Goal: Information Seeking & Learning: Learn about a topic

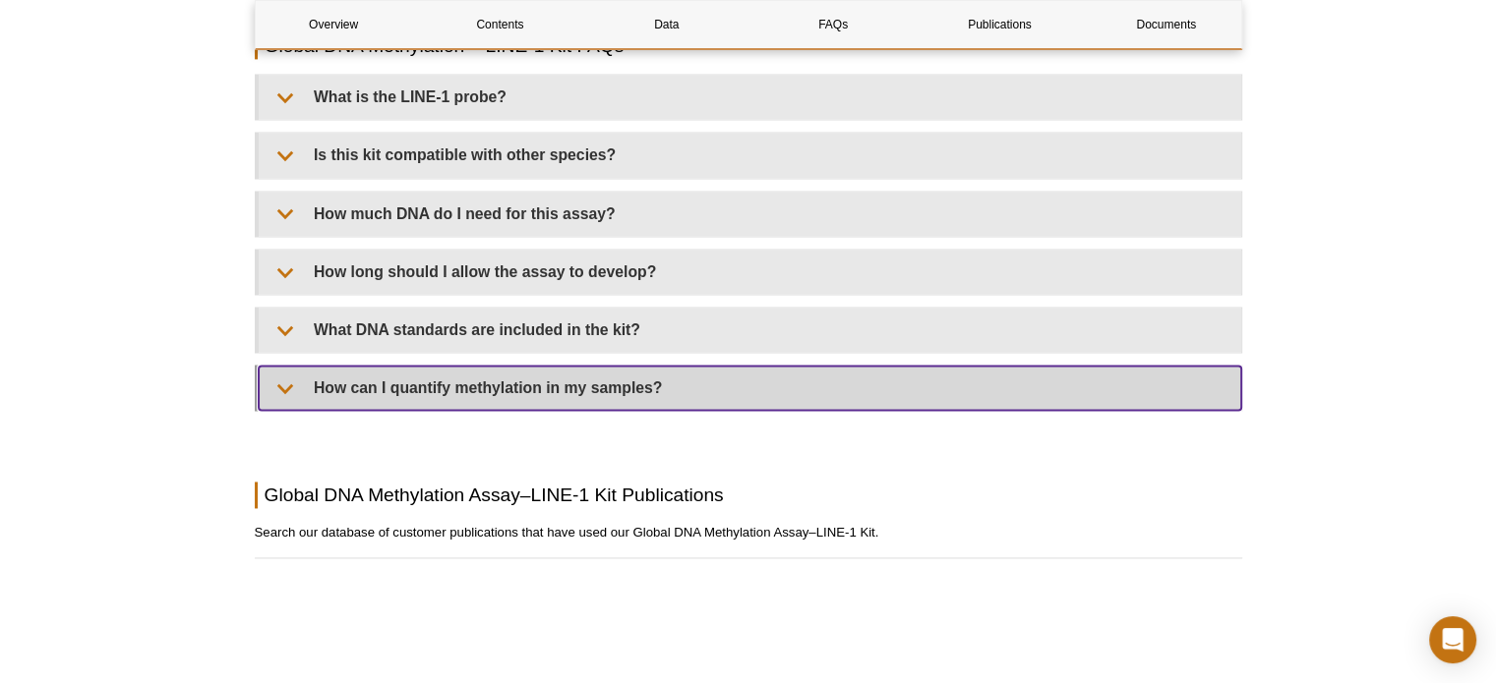
click at [279, 394] on summary "How can I quantify methylation in my samples?" at bounding box center [750, 388] width 982 height 44
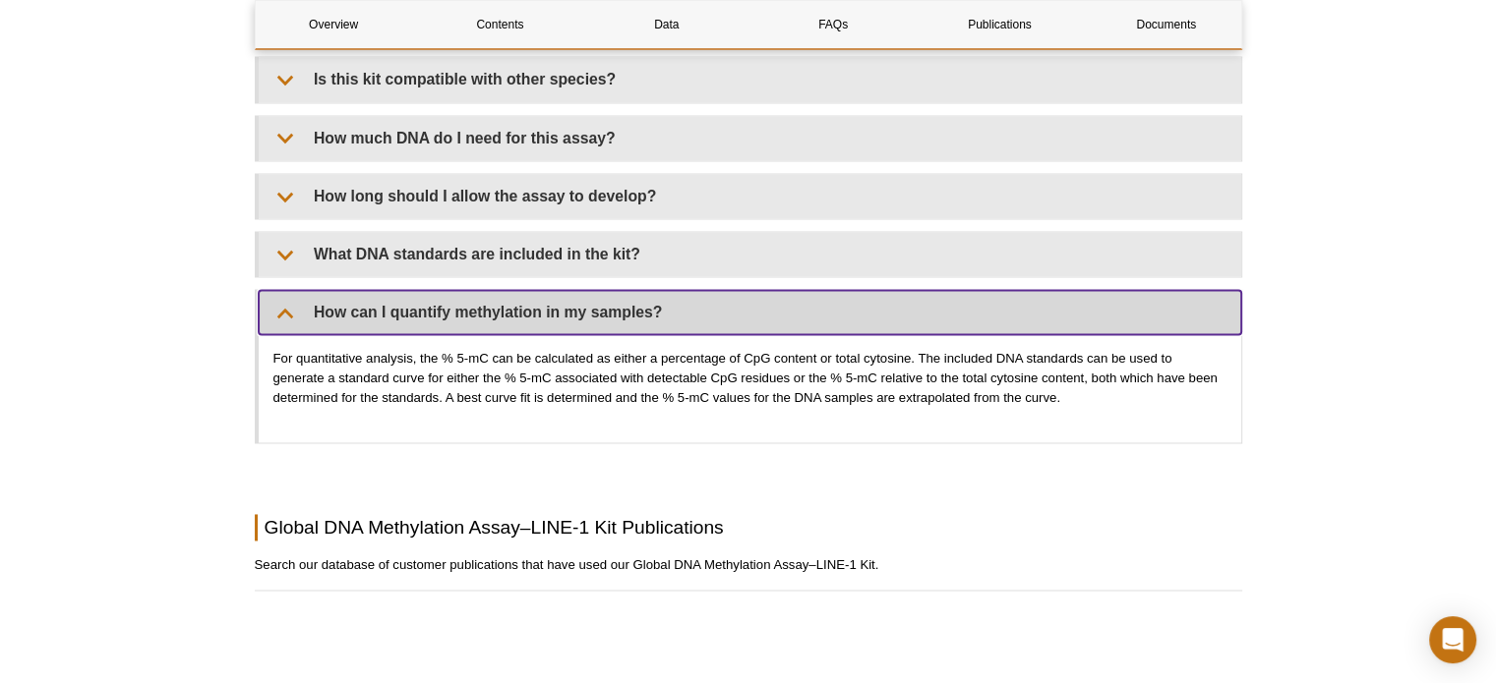
scroll to position [2735, 0]
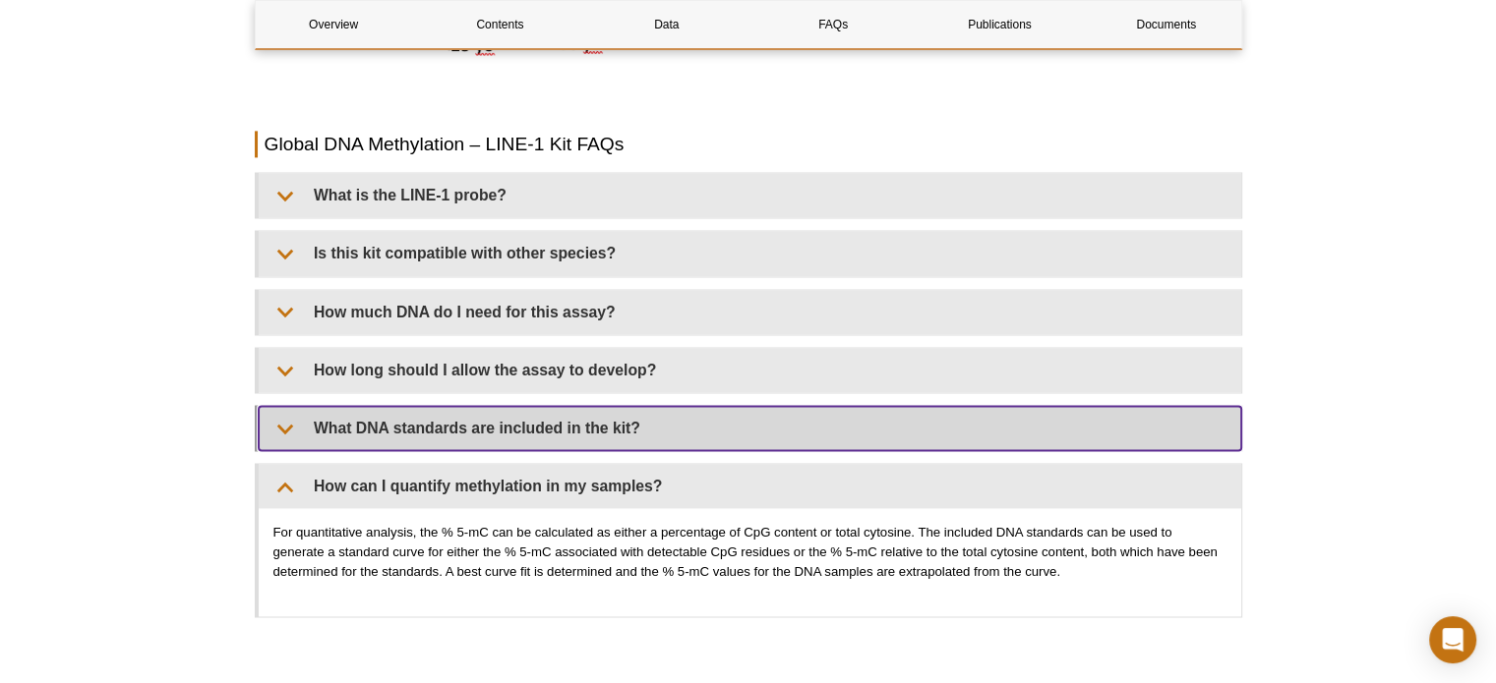
click at [283, 432] on summary "What DNA standards are included in the kit?" at bounding box center [750, 428] width 982 height 44
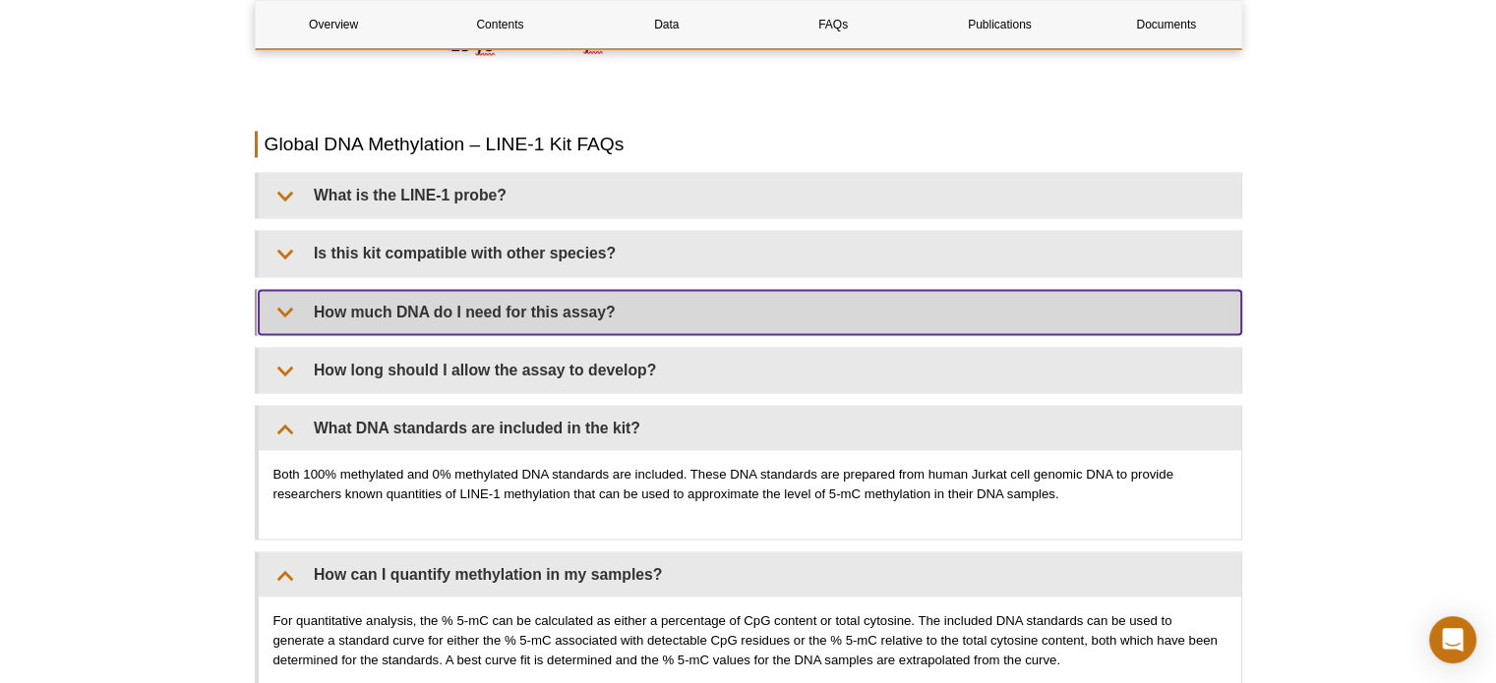
click at [287, 320] on summary "How much DNA do I need for this assay?" at bounding box center [750, 312] width 982 height 44
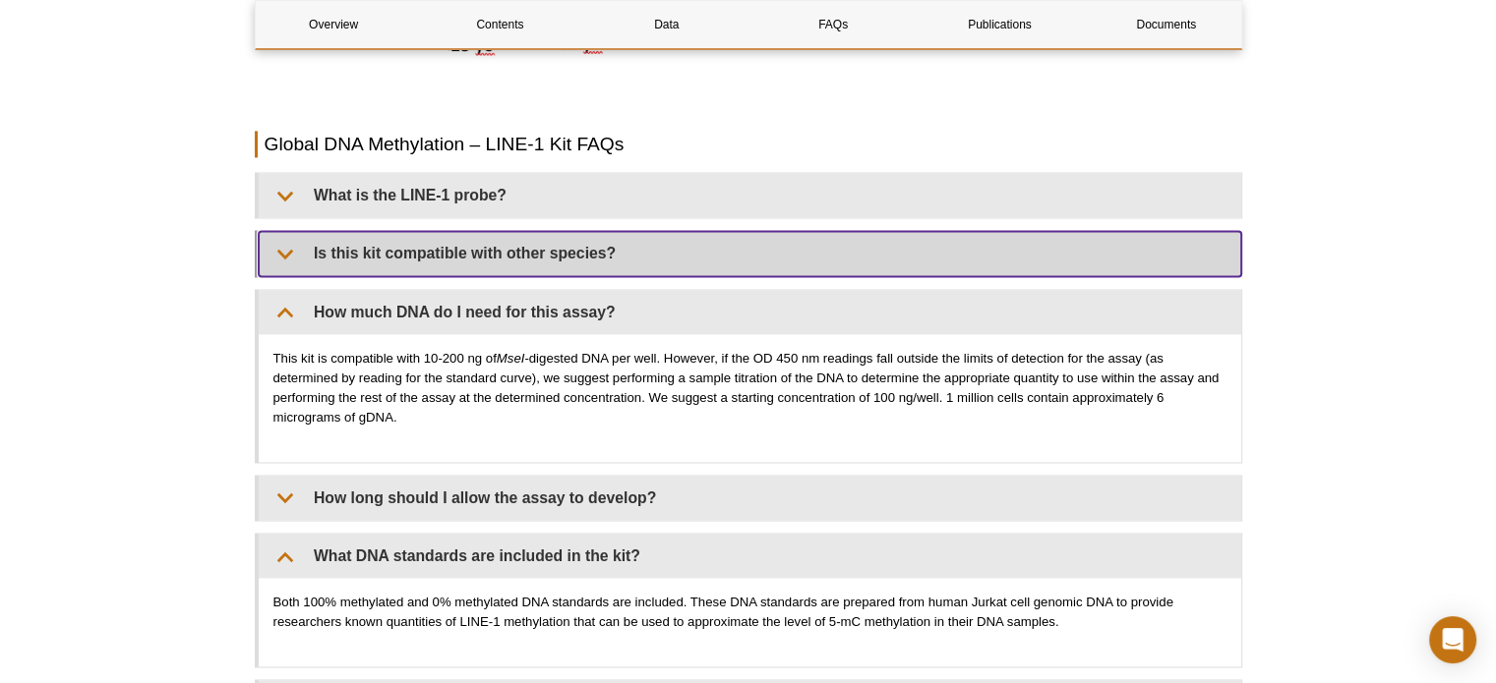
click at [278, 259] on summary "Is this kit compatible with other species?" at bounding box center [750, 253] width 982 height 44
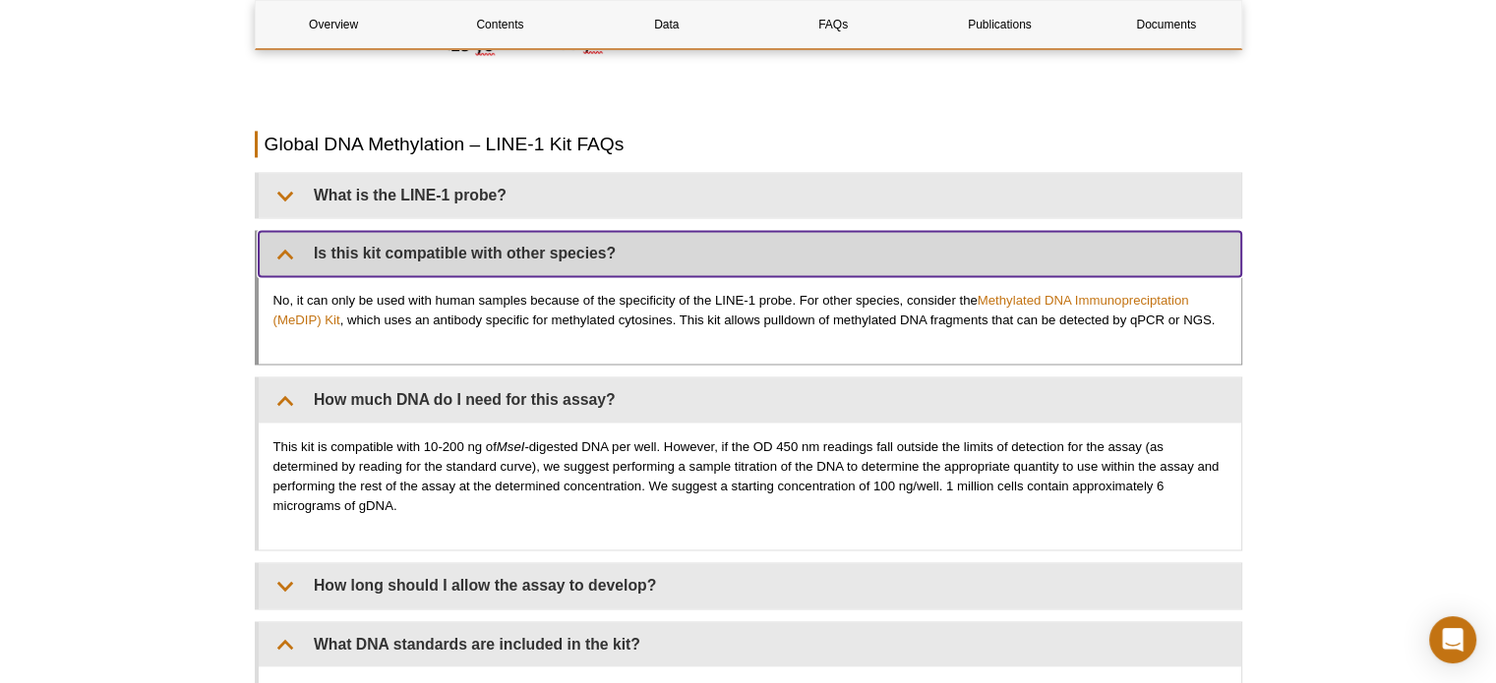
click at [278, 259] on summary "Is this kit compatible with other species?" at bounding box center [750, 253] width 982 height 44
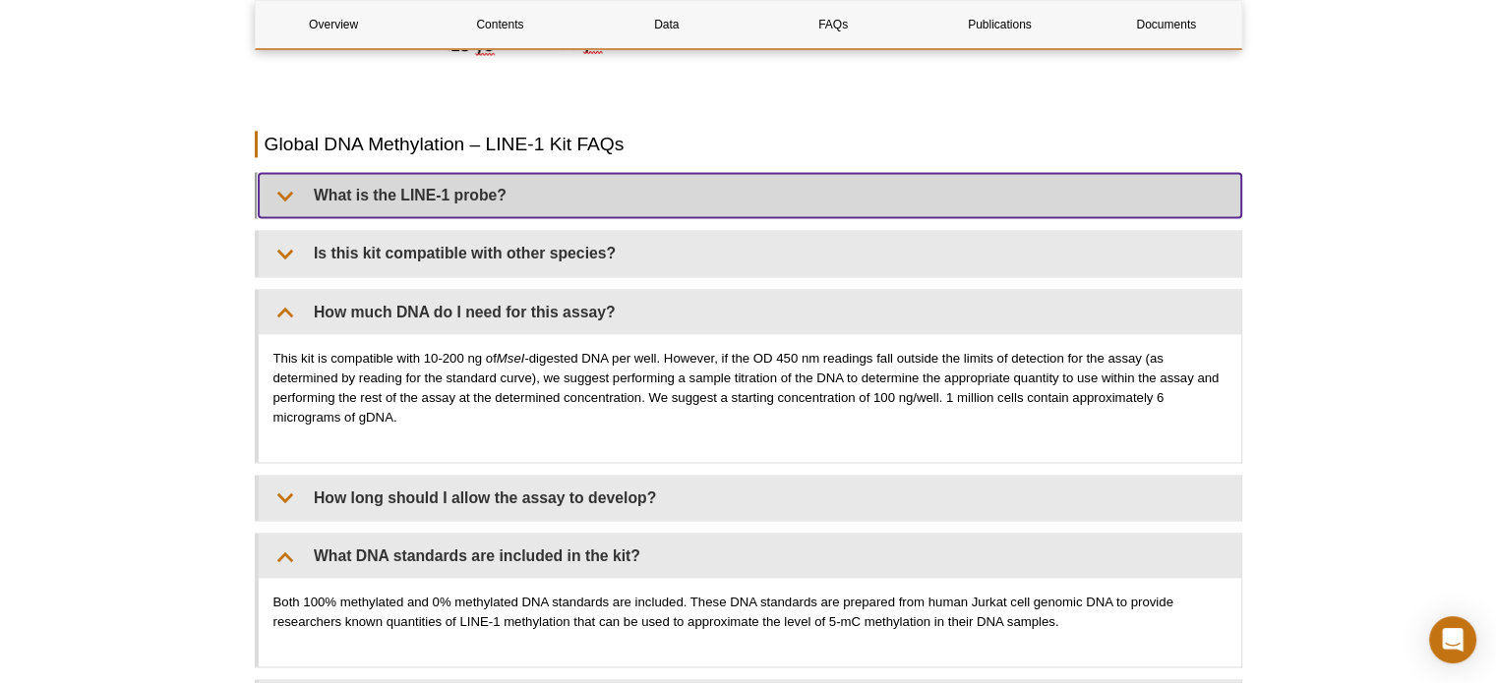
click at [283, 196] on summary "What is the LINE-1 probe?" at bounding box center [750, 195] width 982 height 44
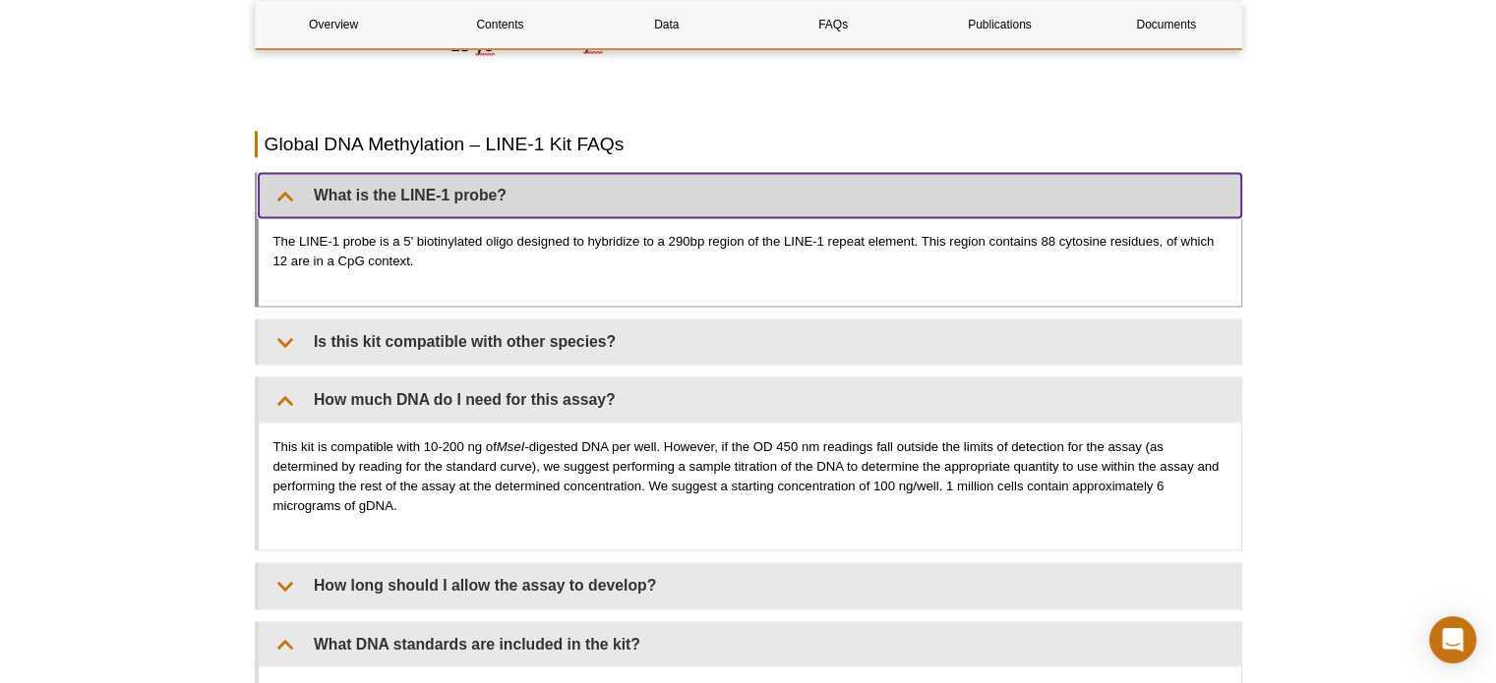
click at [283, 196] on summary "What is the LINE-1 probe?" at bounding box center [750, 195] width 982 height 44
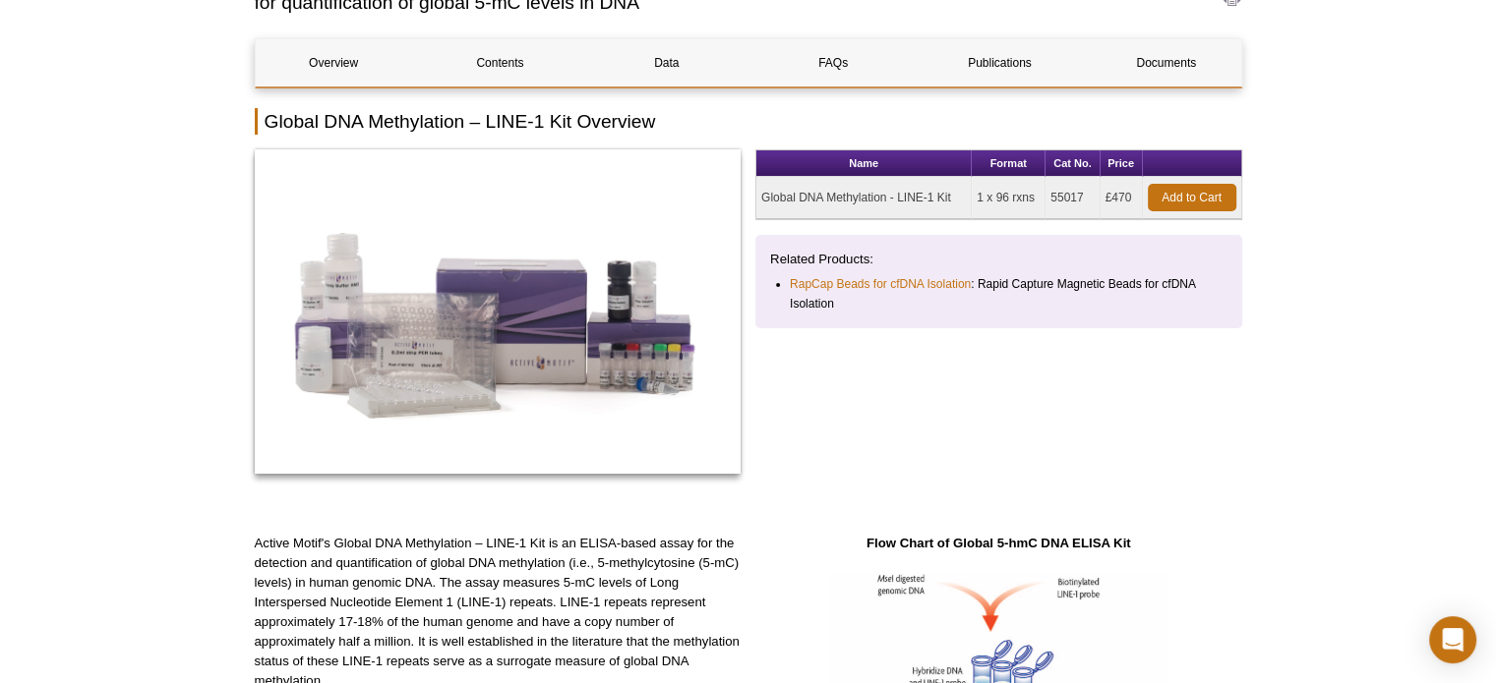
scroll to position [46, 0]
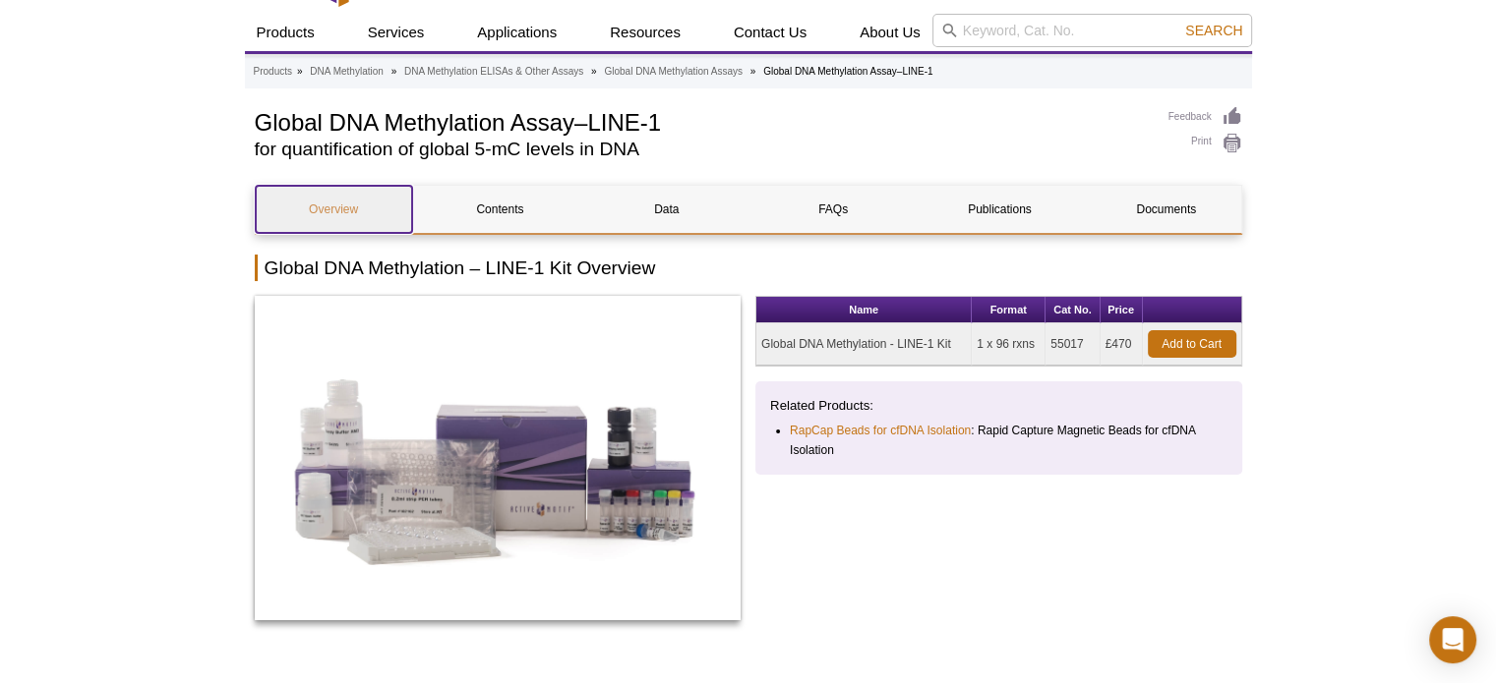
click at [325, 214] on link "Overview" at bounding box center [334, 209] width 156 height 47
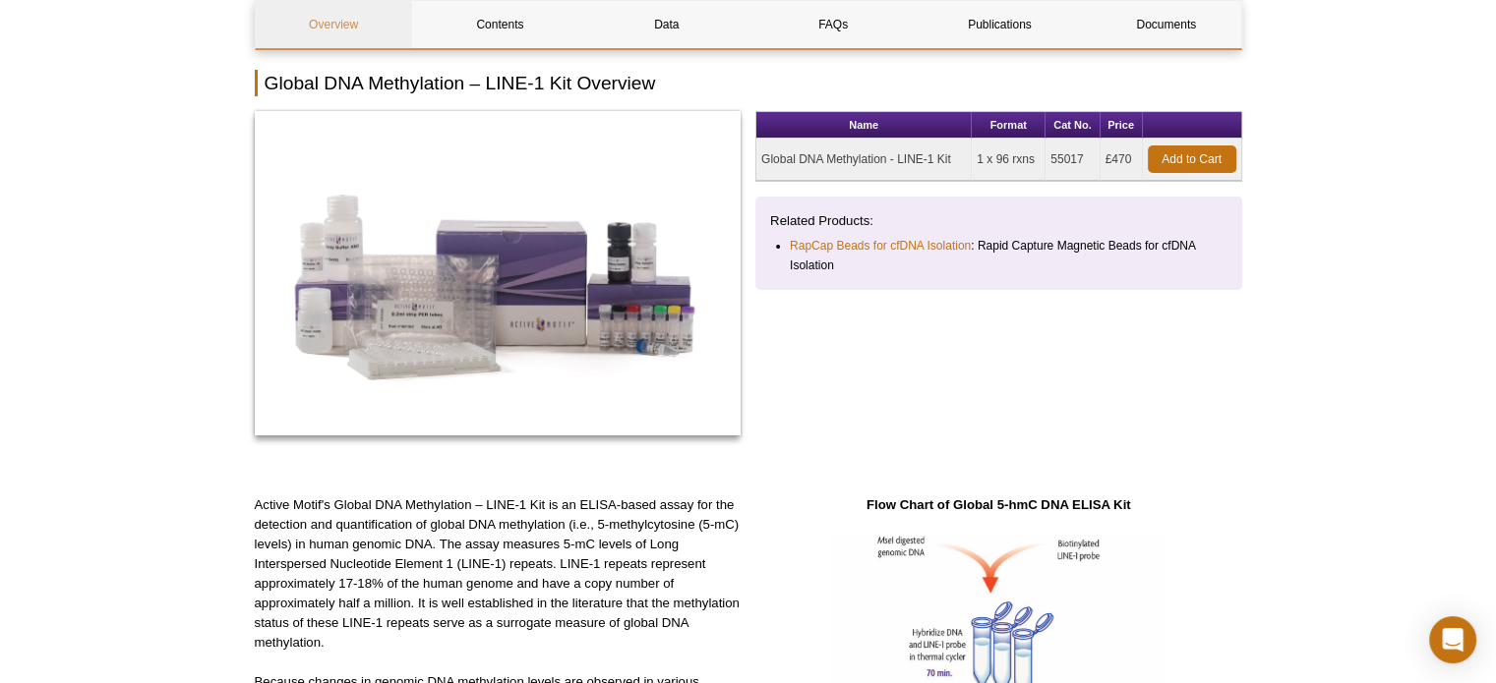
scroll to position [189, 0]
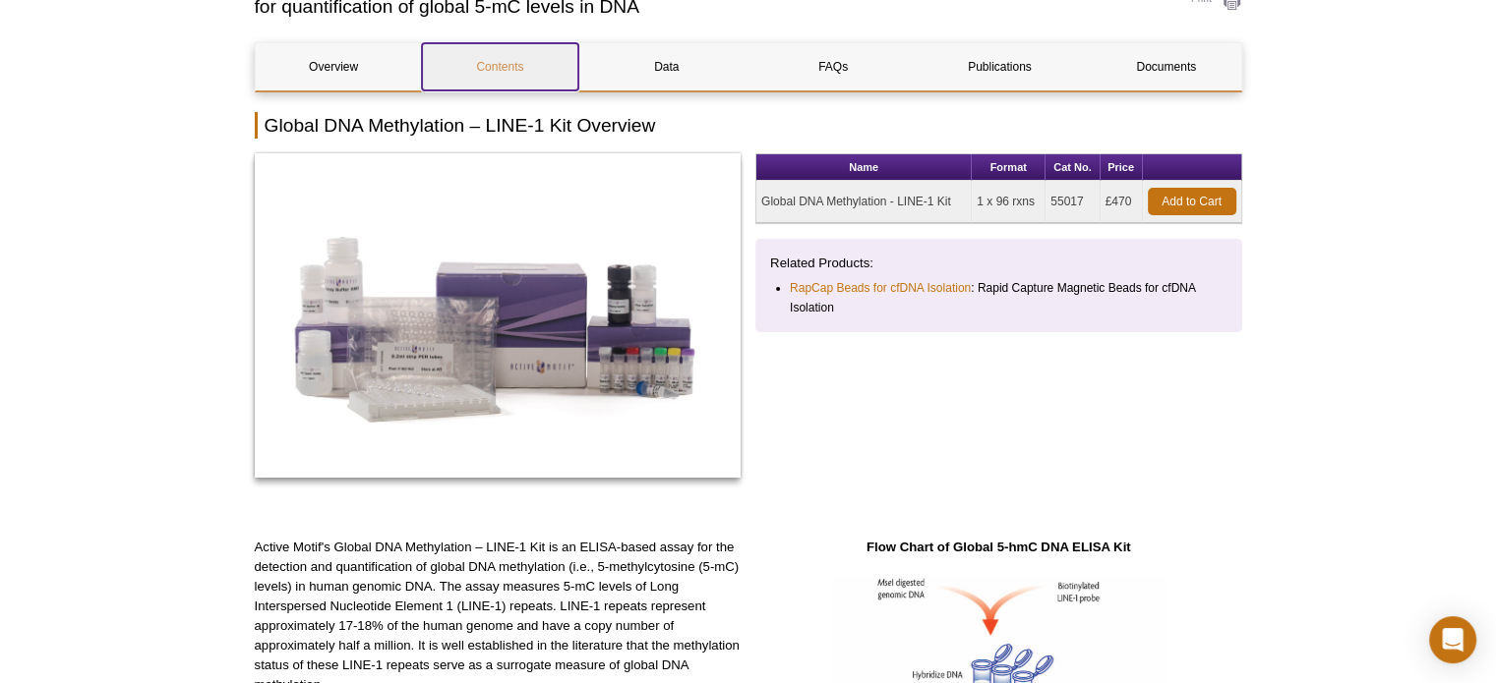
click at [494, 66] on link "Contents" at bounding box center [500, 66] width 156 height 47
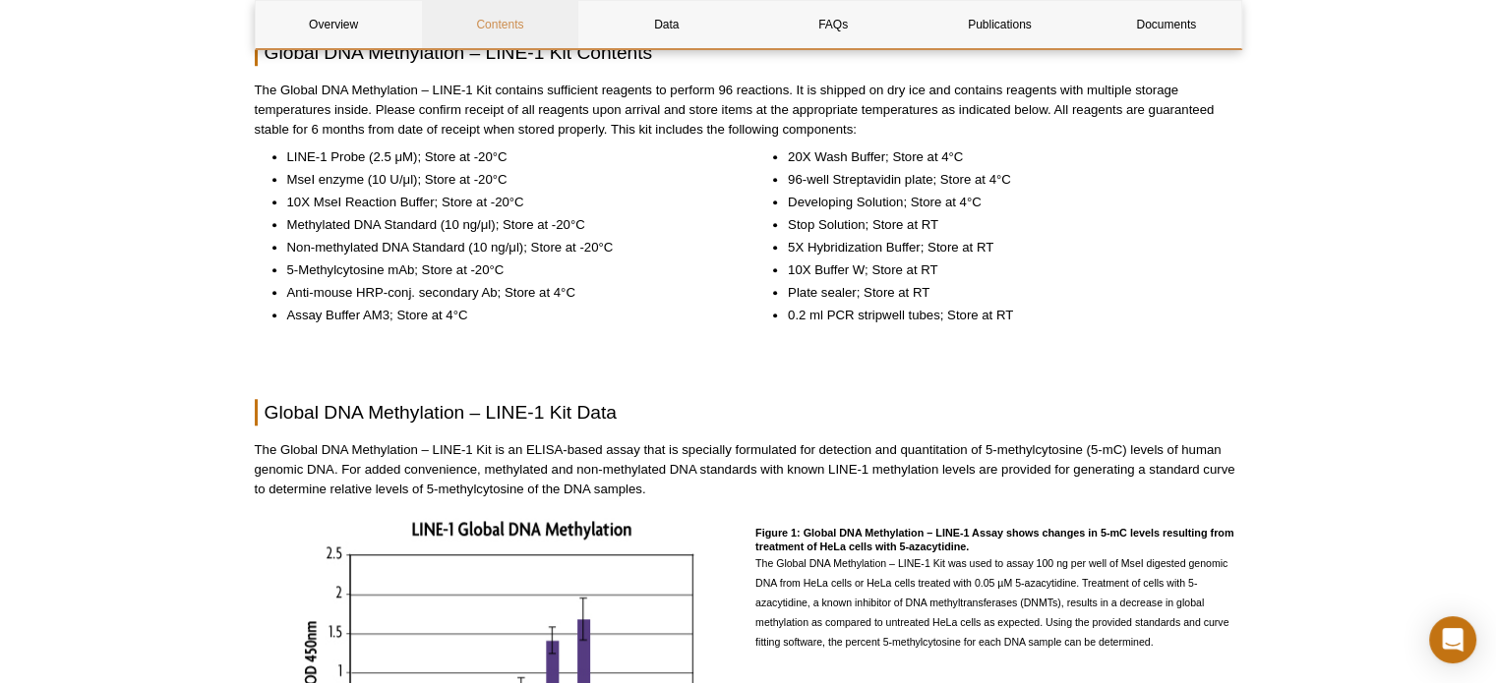
scroll to position [1513, 0]
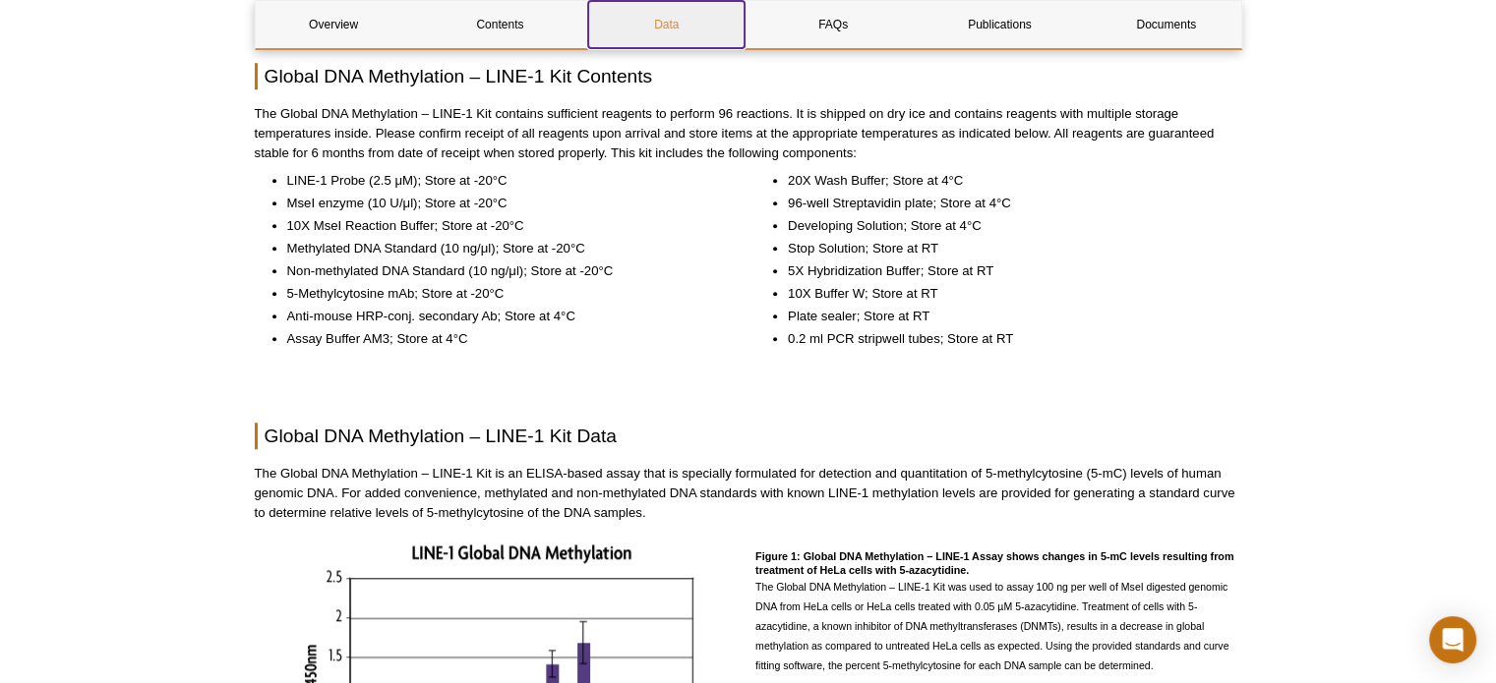
click at [645, 22] on link "Data" at bounding box center [666, 24] width 156 height 47
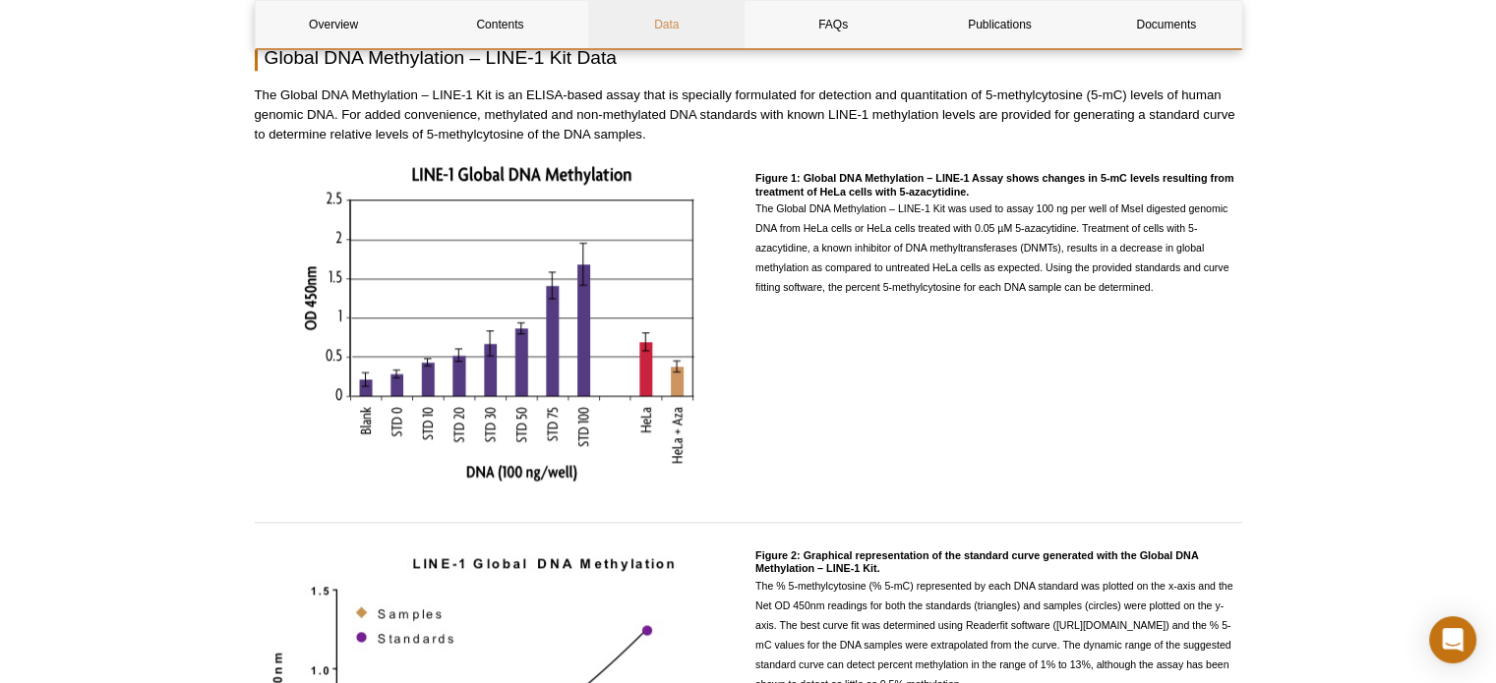
scroll to position [1872, 0]
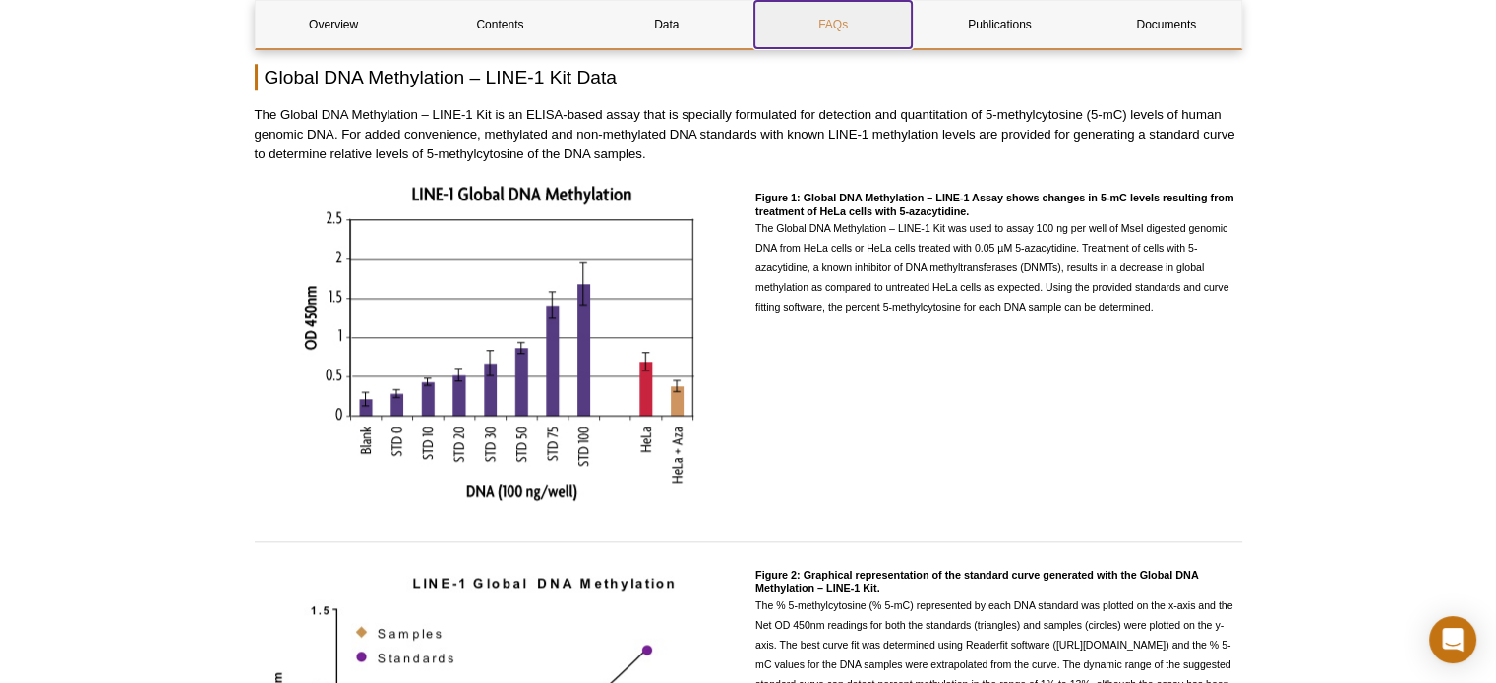
click at [830, 27] on link "FAQs" at bounding box center [832, 24] width 156 height 47
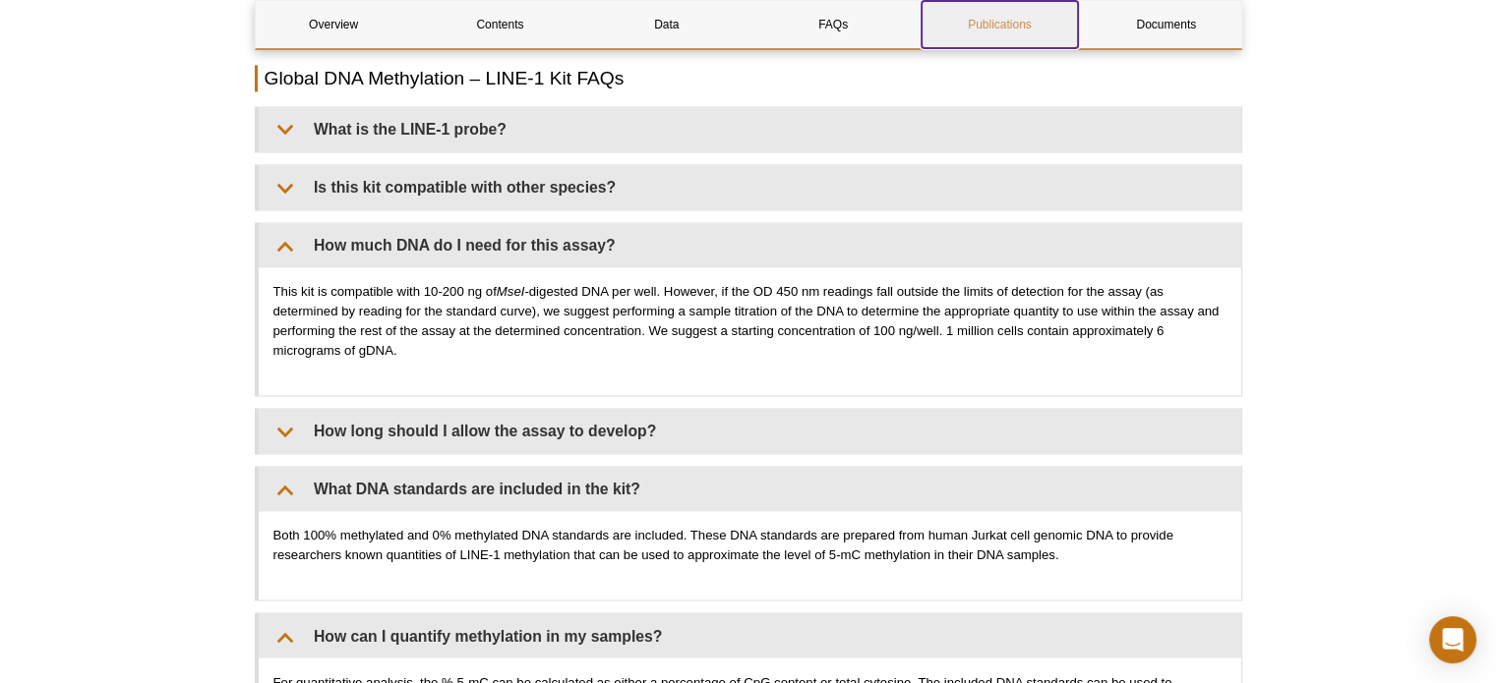
click at [1012, 38] on link "Publications" at bounding box center [999, 24] width 156 height 47
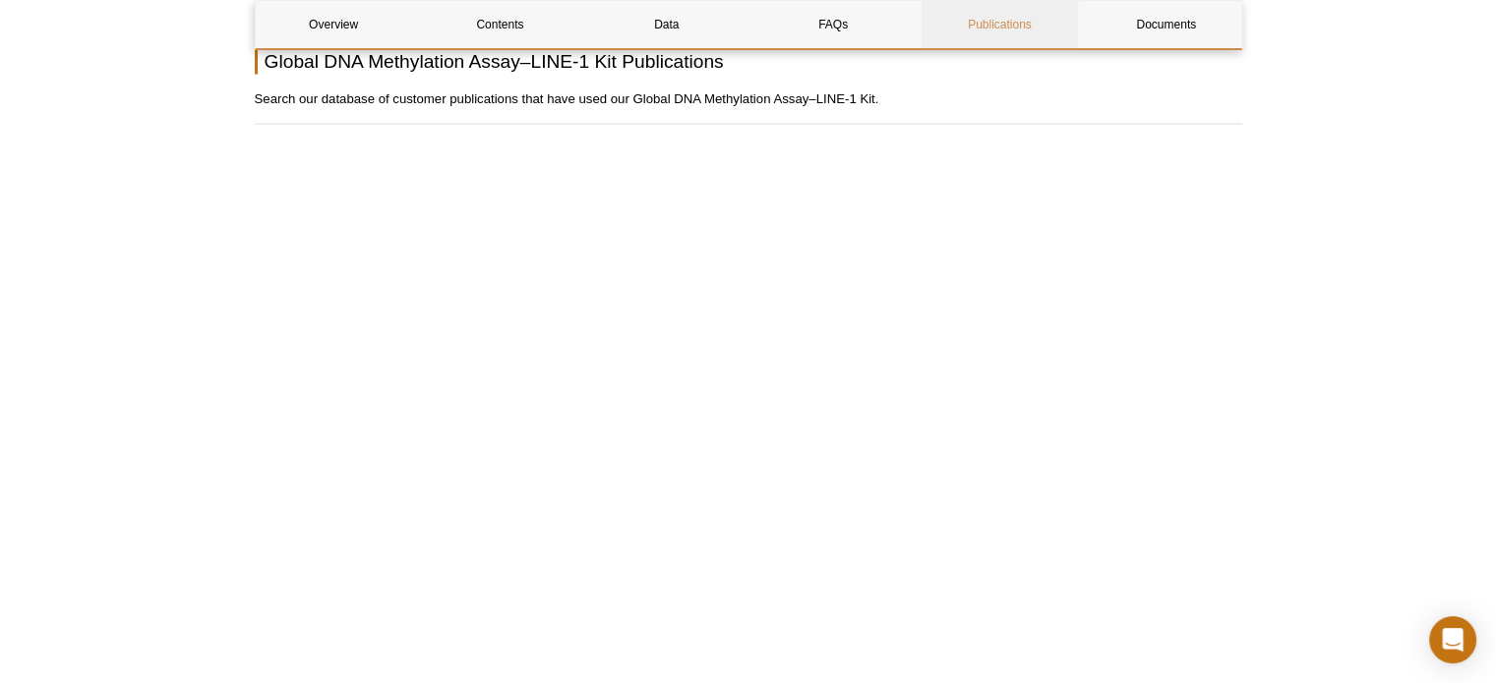
scroll to position [3918, 0]
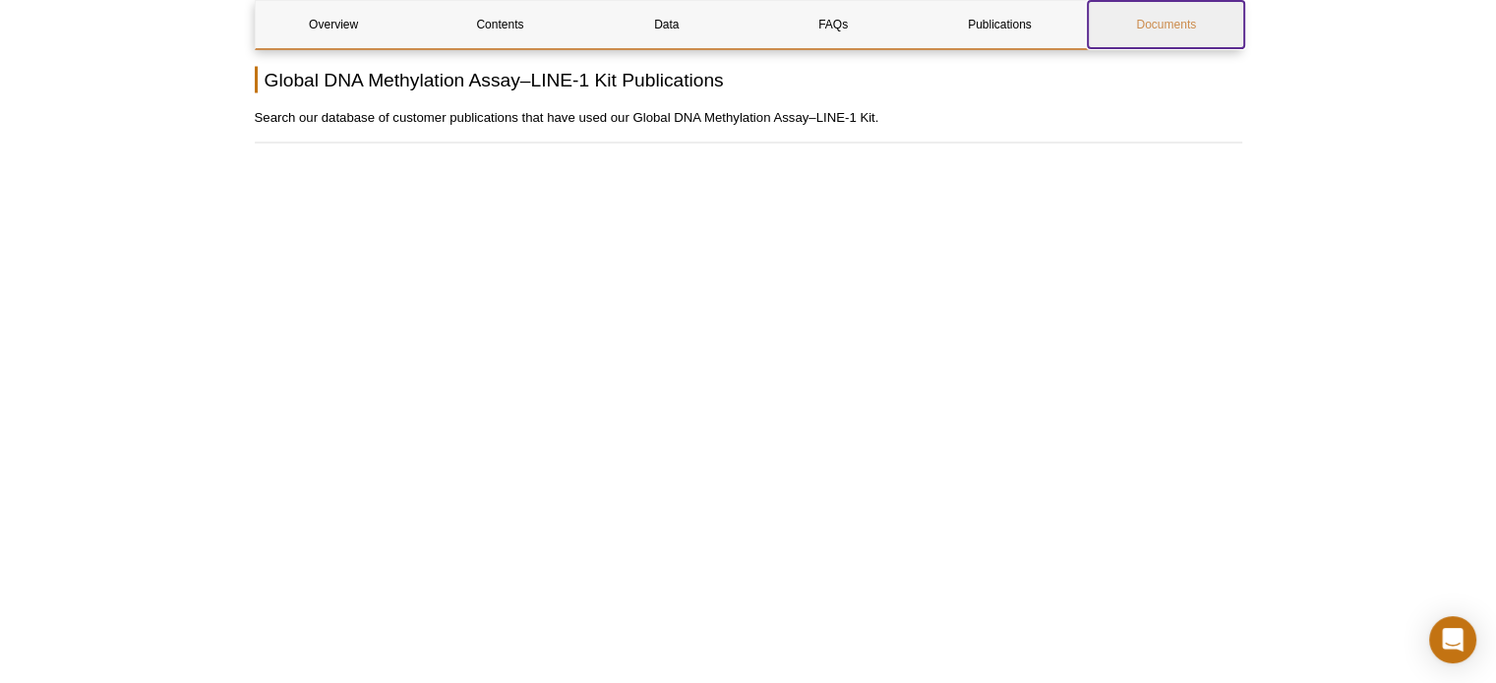
click at [1179, 29] on link "Documents" at bounding box center [1165, 24] width 156 height 47
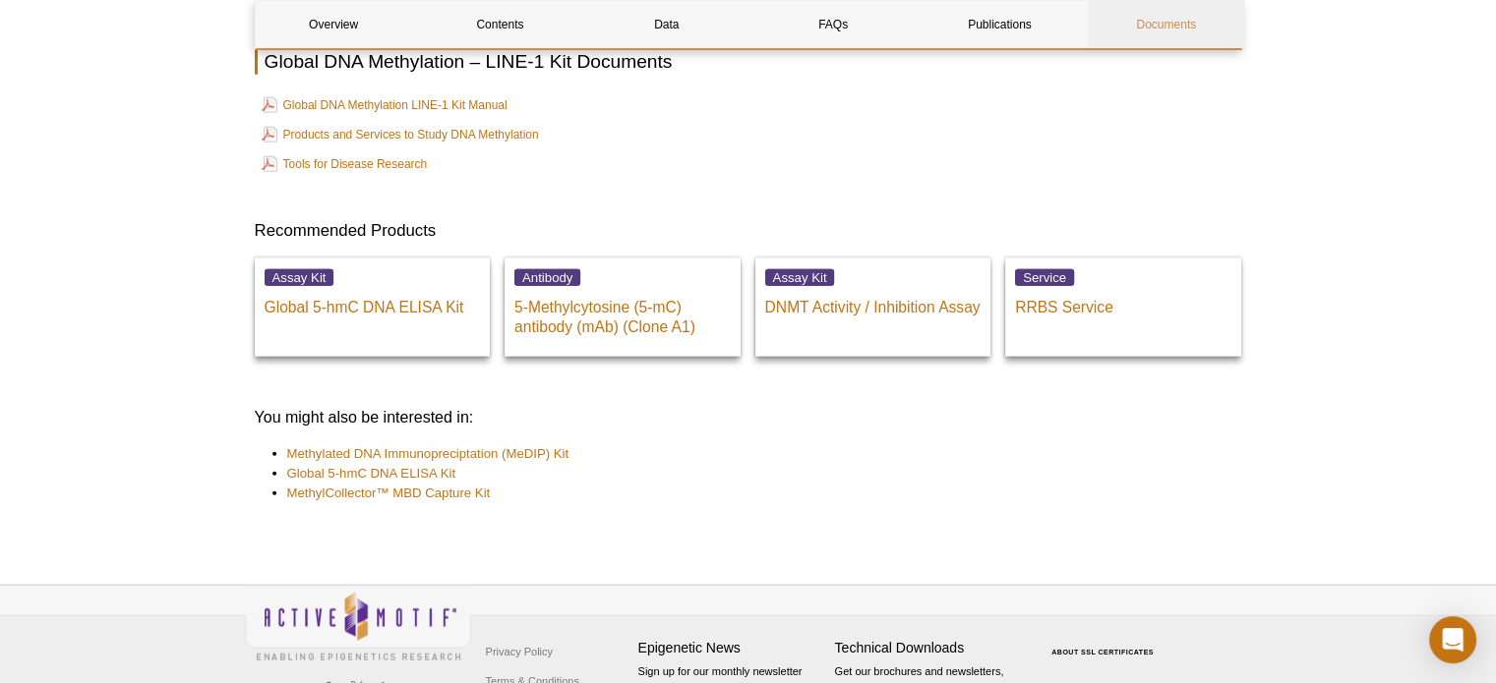
scroll to position [4794, 0]
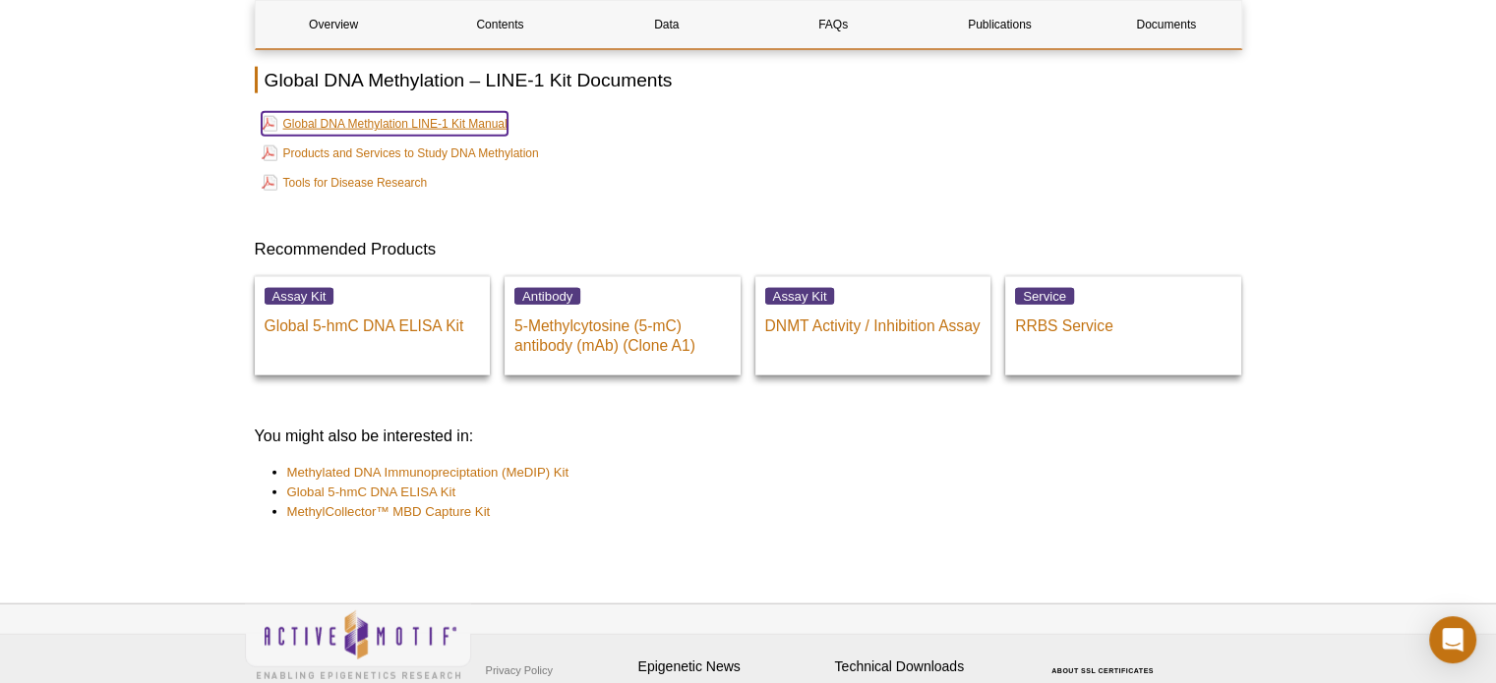
click at [448, 118] on link "Global DNA Methylation LINE-1 Kit Manual" at bounding box center [385, 124] width 246 height 24
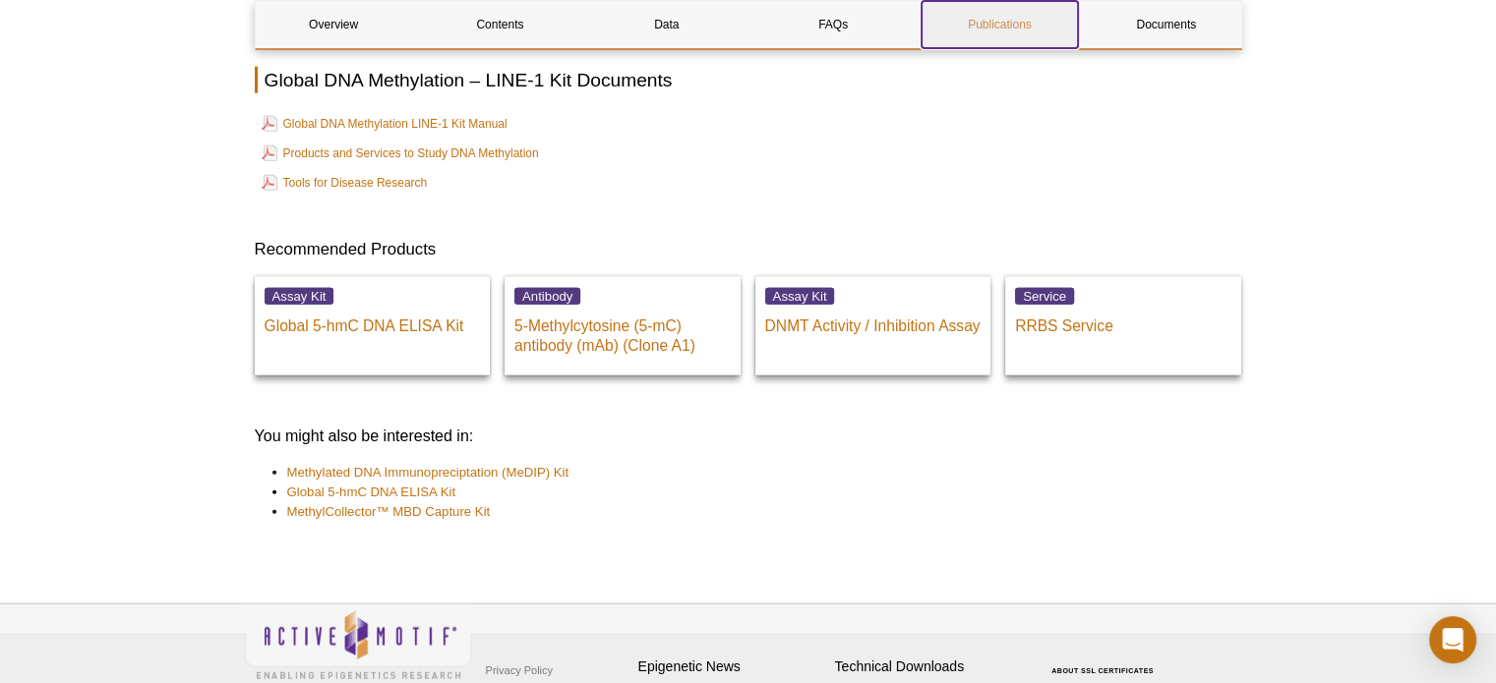
drag, startPoint x: 987, startPoint y: 4, endPoint x: 993, endPoint y: 19, distance: 15.9
click at [987, 4] on link "Publications" at bounding box center [999, 24] width 156 height 47
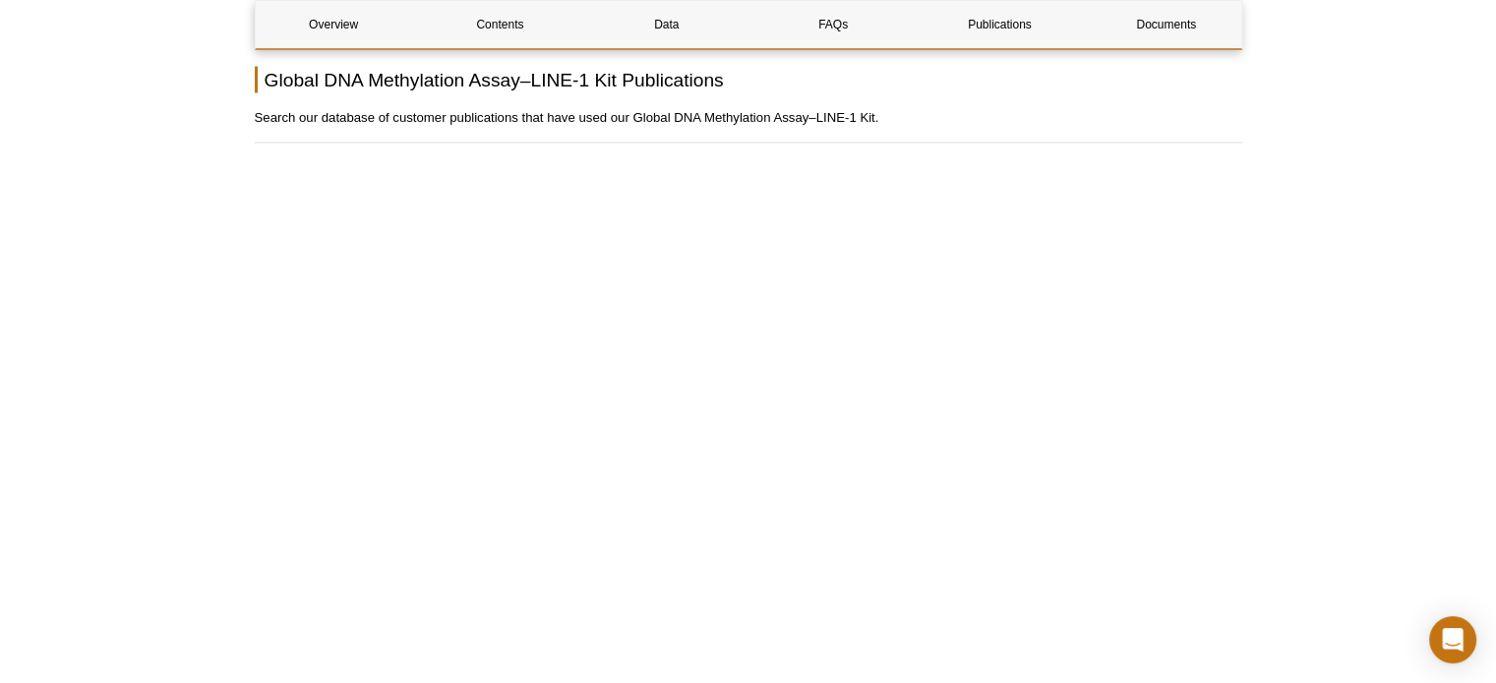
scroll to position [3328, 0]
